Goal: Information Seeking & Learning: Understand process/instructions

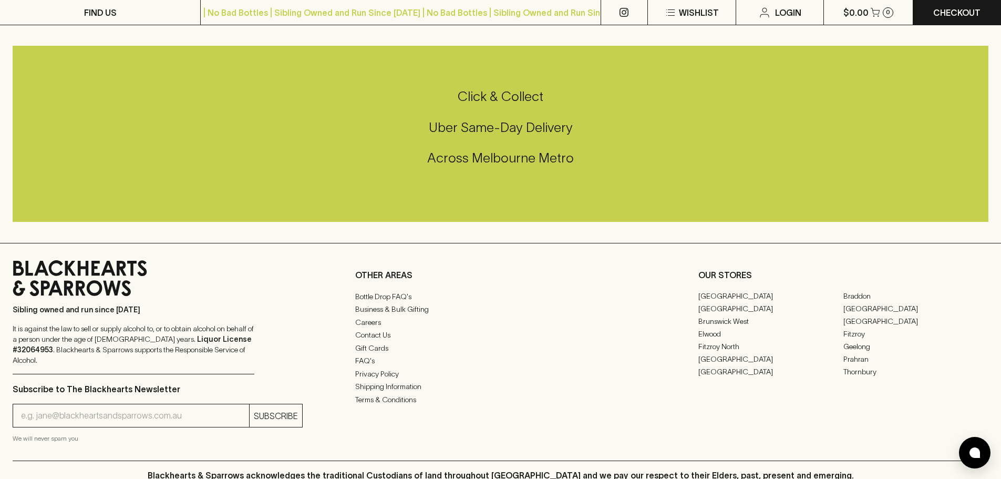
scroll to position [2502, 0]
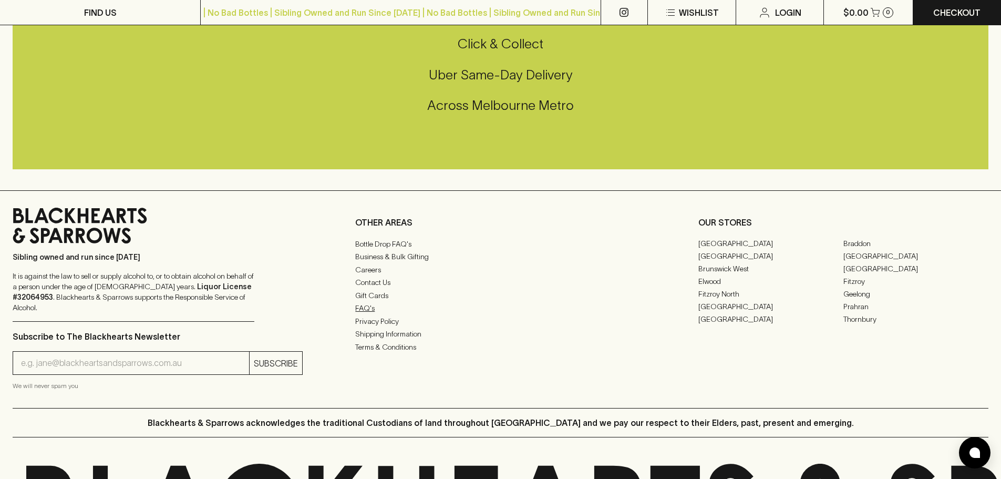
click at [373, 310] on link "FAQ's" at bounding box center [500, 308] width 290 height 13
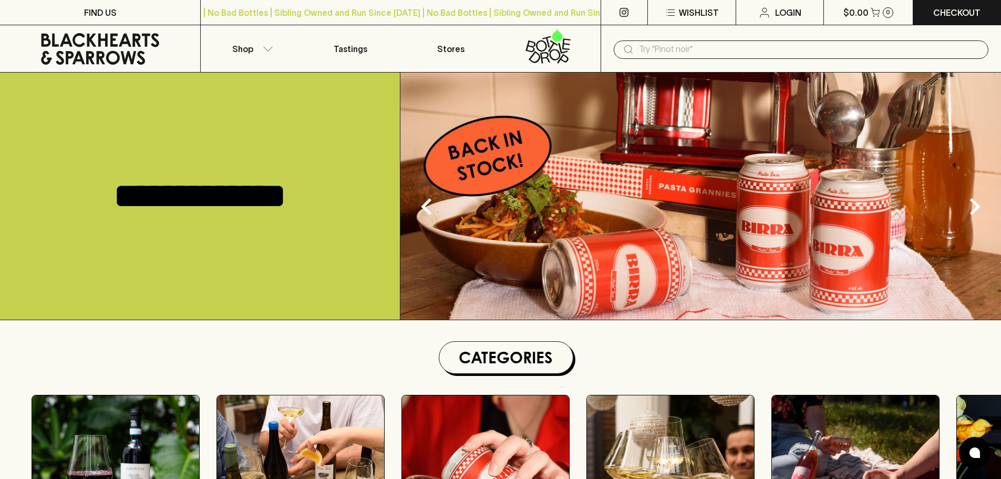
click at [743, 48] on input "text" at bounding box center [809, 49] width 341 height 17
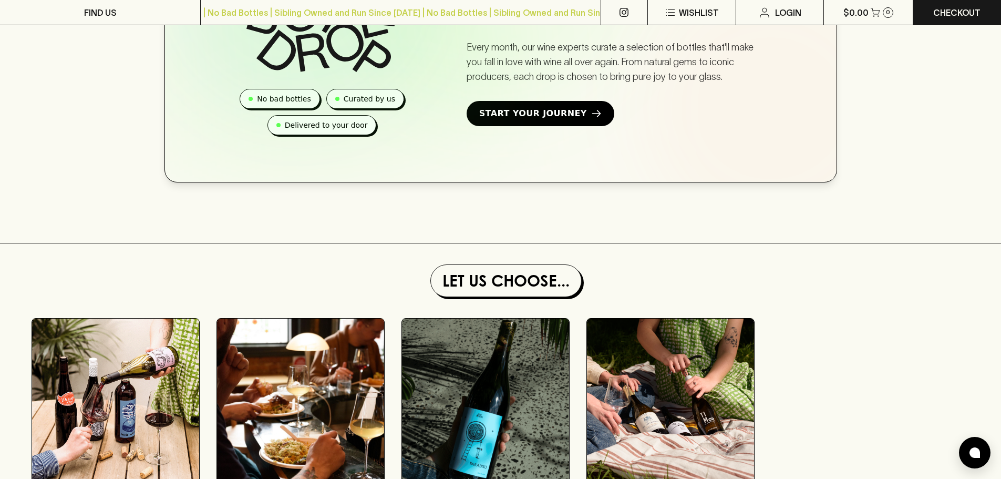
scroll to position [2632, 0]
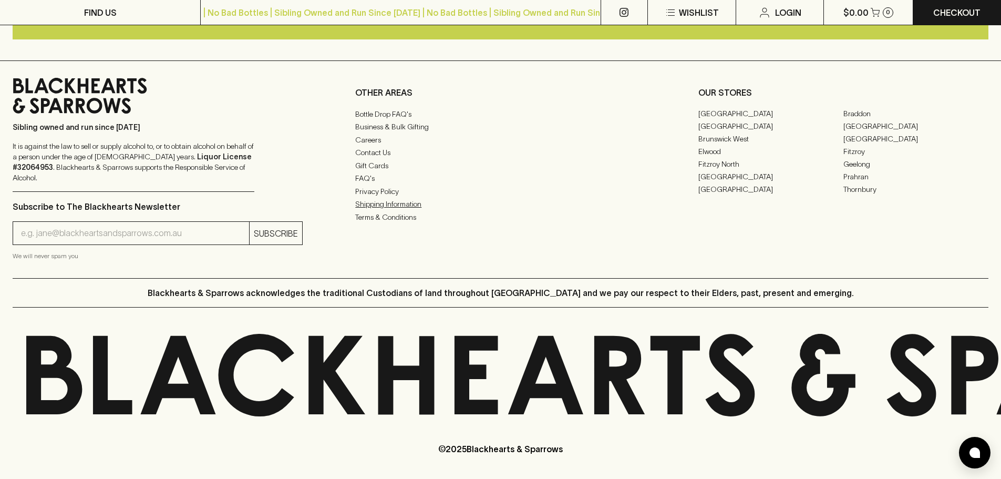
click at [398, 210] on link "Shipping Information" at bounding box center [500, 204] width 290 height 13
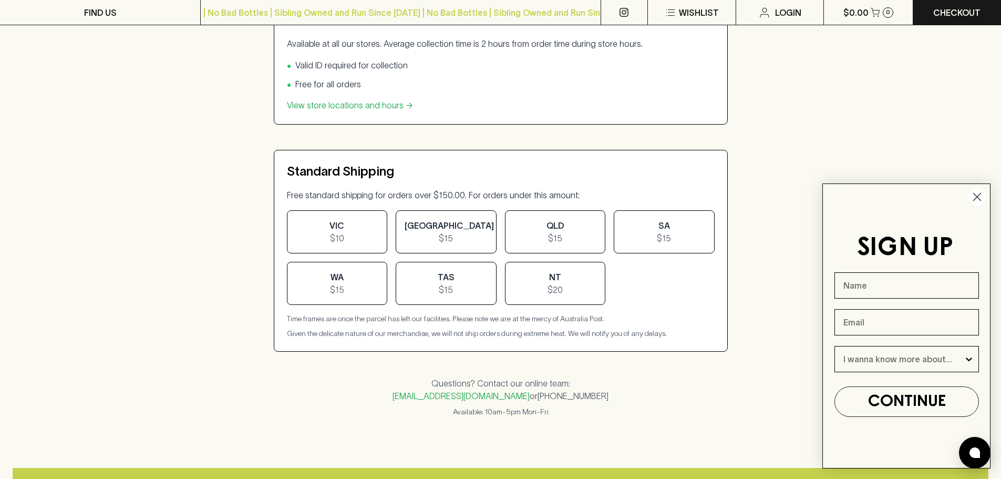
scroll to position [368, 0]
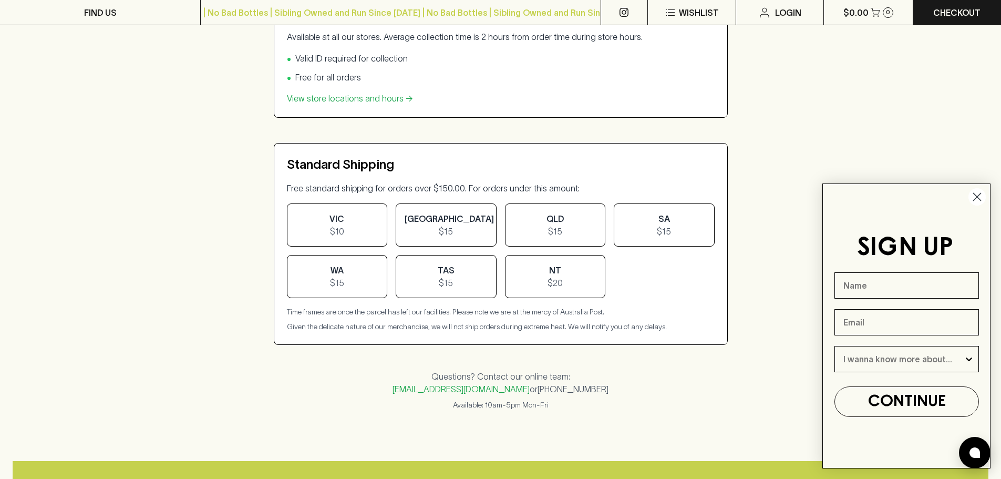
click at [976, 198] on icon "Close dialog" at bounding box center [977, 196] width 7 height 7
